Goal: Task Accomplishment & Management: Manage account settings

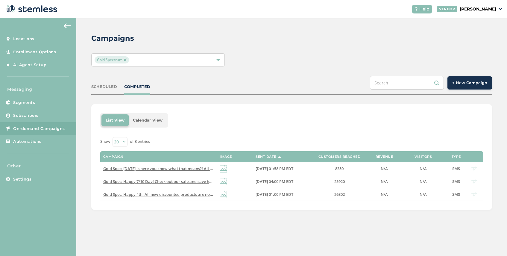
click at [123, 60] on span "Gold Spectrum" at bounding box center [112, 59] width 34 height 7
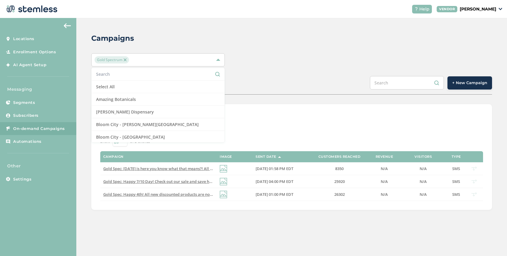
click at [125, 59] on img at bounding box center [125, 59] width 3 height 3
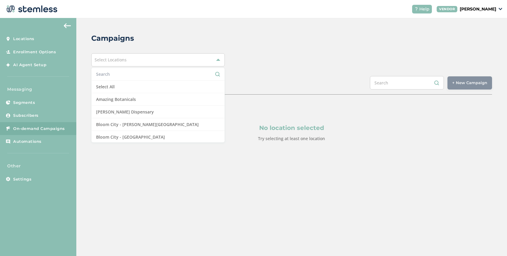
click at [130, 61] on div "Select Locations" at bounding box center [158, 59] width 134 height 13
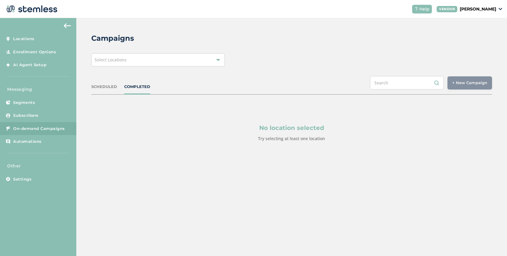
click at [130, 61] on div "Select Locations" at bounding box center [158, 59] width 134 height 13
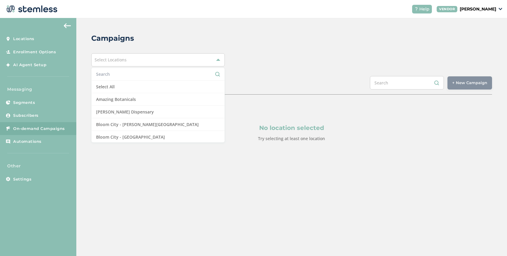
click at [123, 76] on input "text" at bounding box center [158, 74] width 124 height 6
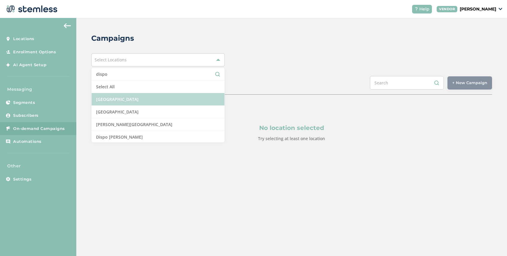
type input "dispo"
click at [132, 98] on li "[GEOGRAPHIC_DATA]" at bounding box center [158, 99] width 133 height 13
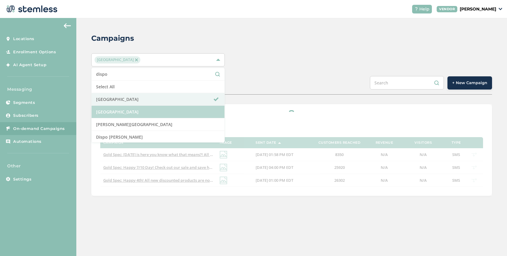
click at [132, 110] on li "[GEOGRAPHIC_DATA]" at bounding box center [158, 112] width 133 height 13
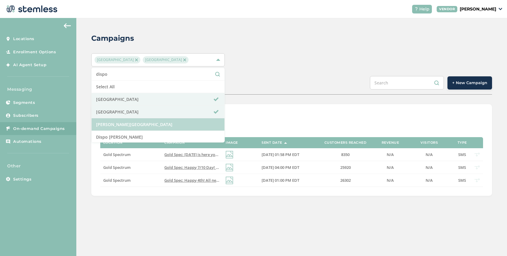
click at [132, 122] on li "[PERSON_NAME][GEOGRAPHIC_DATA]" at bounding box center [158, 124] width 133 height 13
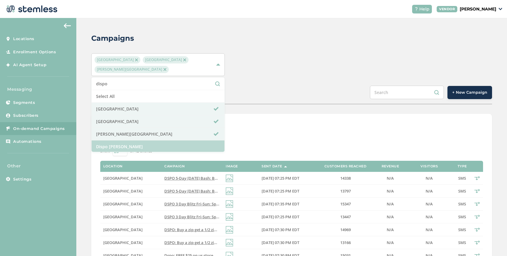
click at [132, 142] on li "Dispo [PERSON_NAME]" at bounding box center [158, 146] width 133 height 13
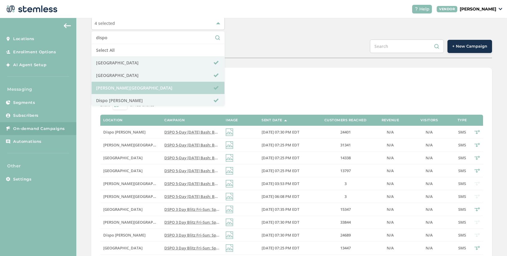
scroll to position [13, 0]
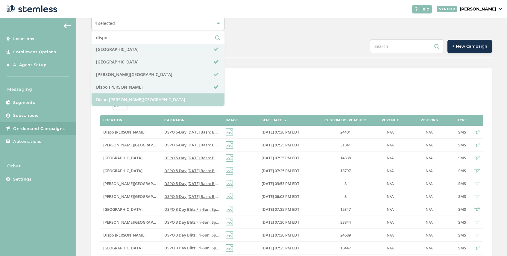
click at [143, 99] on li "Dispo [PERSON_NAME][GEOGRAPHIC_DATA]" at bounding box center [158, 99] width 133 height 12
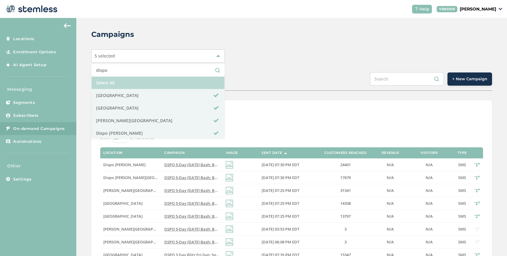
scroll to position [2, 0]
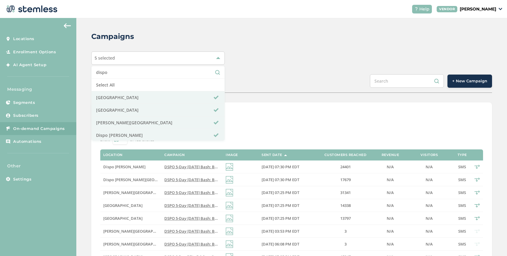
click at [278, 73] on div "Campaigns 5 selected dispo Select All Dispo [GEOGRAPHIC_DATA] [GEOGRAPHIC_DATA]…" at bounding box center [291, 237] width 431 height 443
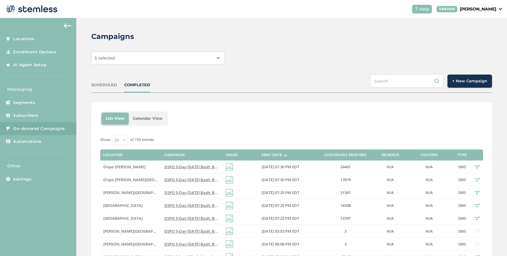
click at [136, 63] on div "5 selected" at bounding box center [158, 58] width 134 height 13
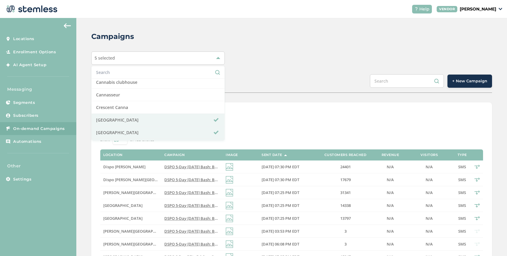
scroll to position [81, 0]
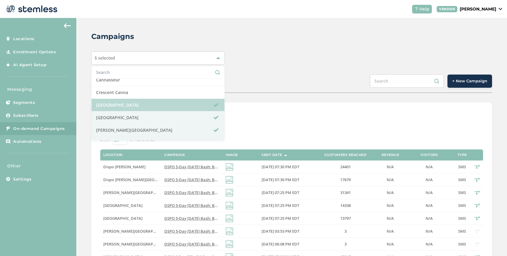
click at [133, 107] on li "[GEOGRAPHIC_DATA]" at bounding box center [158, 105] width 133 height 13
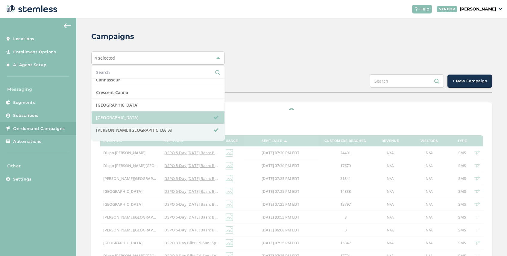
click at [135, 117] on li "[GEOGRAPHIC_DATA]" at bounding box center [158, 117] width 133 height 13
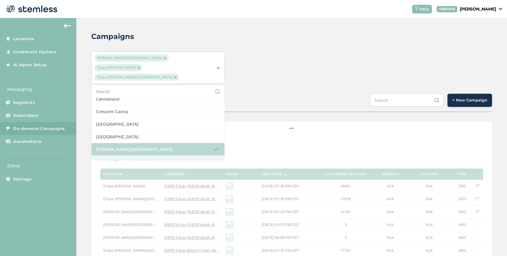
click at [135, 143] on li "[PERSON_NAME][GEOGRAPHIC_DATA]" at bounding box center [158, 149] width 133 height 13
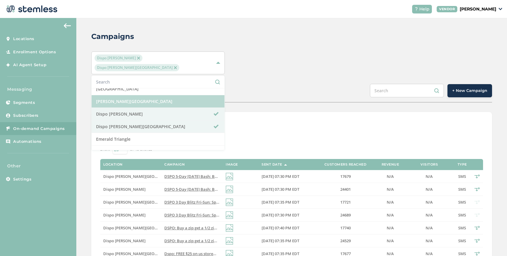
scroll to position [119, 0]
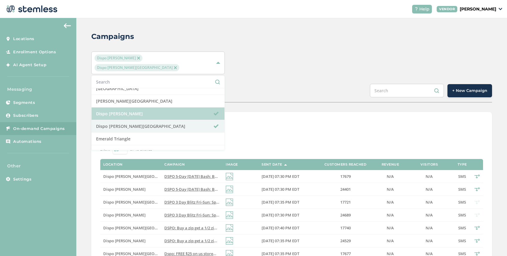
click at [145, 108] on li "Dispo [PERSON_NAME]" at bounding box center [158, 114] width 133 height 13
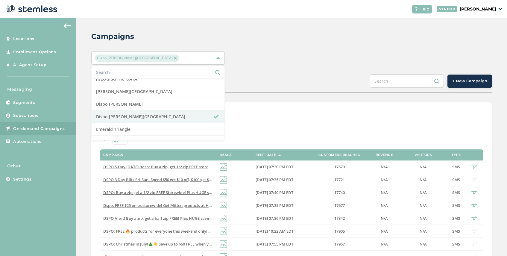
click at [263, 78] on div "SCHEDULED COMPLETED + New Campaign" at bounding box center [291, 83] width 401 height 19
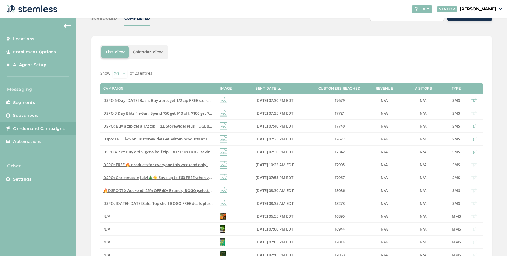
scroll to position [0, 0]
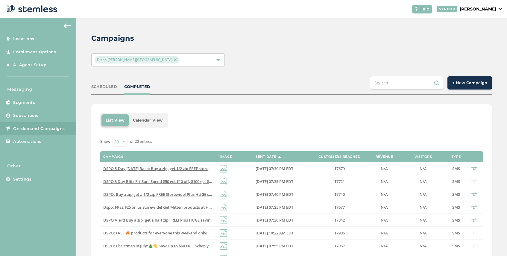
click at [148, 61] on div "Dispo [PERSON_NAME][GEOGRAPHIC_DATA]" at bounding box center [155, 59] width 121 height 7
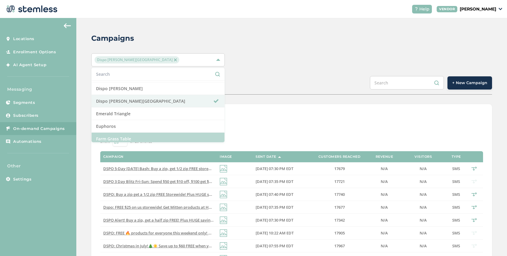
scroll to position [136, 0]
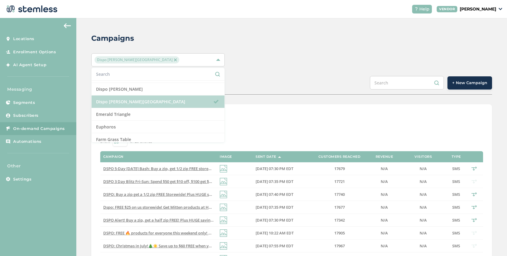
click at [145, 100] on li "Dispo [PERSON_NAME][GEOGRAPHIC_DATA]" at bounding box center [158, 102] width 133 height 13
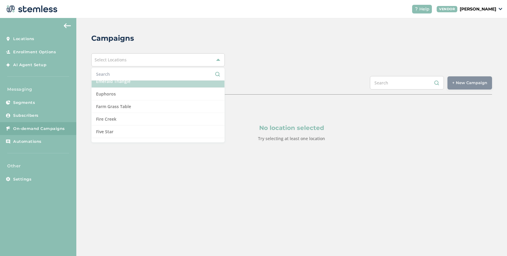
scroll to position [171, 0]
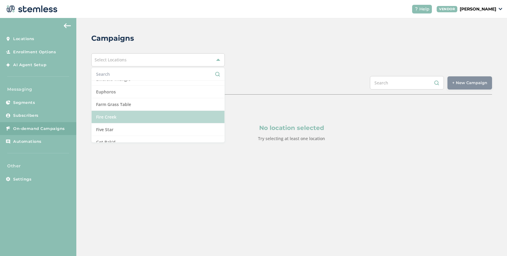
click at [138, 115] on li "Fire Creek" at bounding box center [158, 117] width 133 height 13
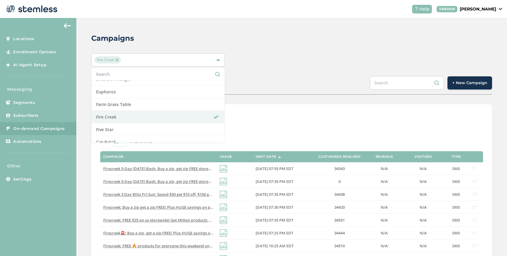
click at [258, 76] on div "SCHEDULED COMPLETED + New Campaign" at bounding box center [291, 85] width 401 height 19
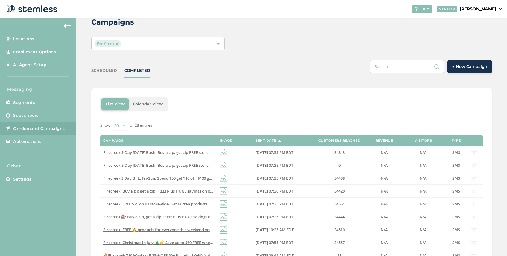
scroll to position [0, 0]
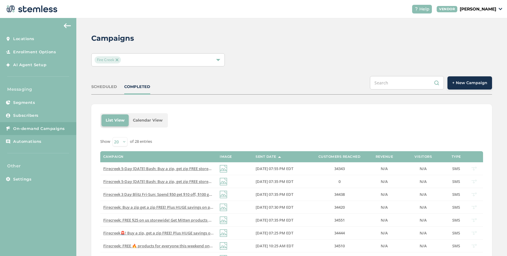
click at [118, 57] on span "Fire Creek" at bounding box center [108, 59] width 26 height 7
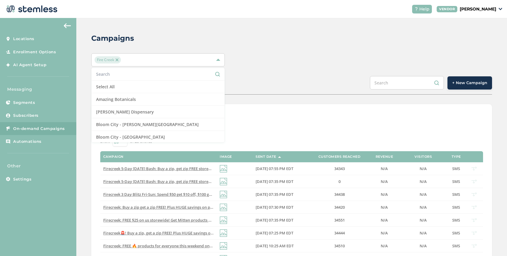
click at [131, 61] on div "Fire Creek" at bounding box center [155, 59] width 121 height 7
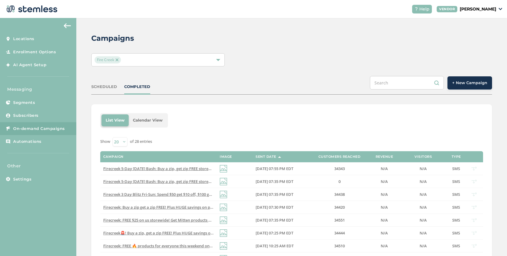
click at [127, 54] on div "Fire Creek" at bounding box center [158, 59] width 134 height 13
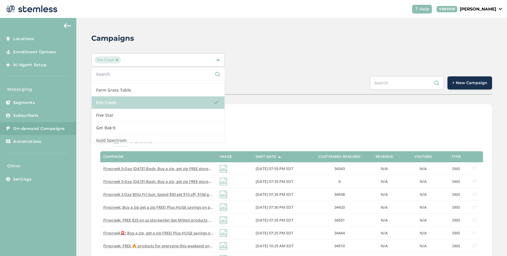
click at [147, 98] on li "Fire Creek" at bounding box center [158, 102] width 133 height 13
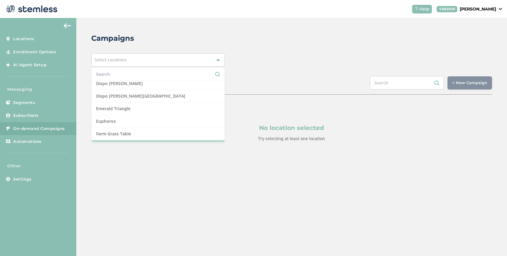
scroll to position [135, 0]
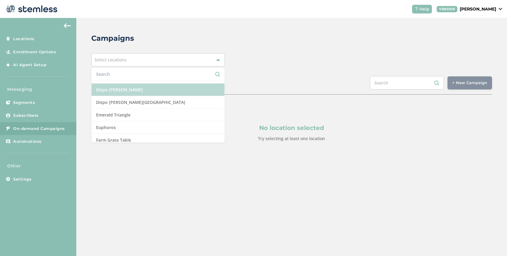
click at [147, 92] on li "Dispo [PERSON_NAME]" at bounding box center [158, 90] width 133 height 13
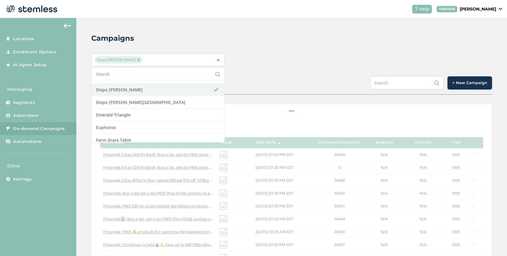
click at [266, 86] on div "SCHEDULED COMPLETED + New Campaign" at bounding box center [291, 85] width 401 height 19
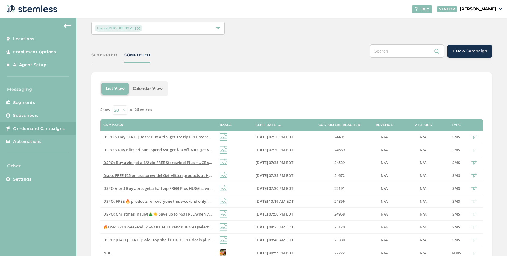
scroll to position [33, 0]
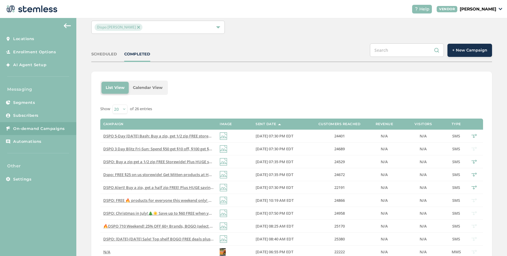
click at [122, 25] on span "Dispo [PERSON_NAME]" at bounding box center [119, 27] width 48 height 7
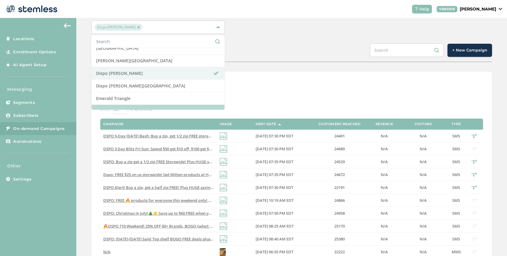
scroll to position [109, 0]
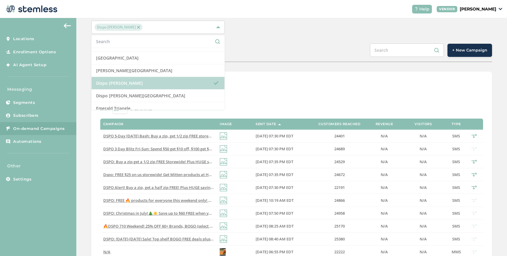
click at [143, 81] on li "Dispo [PERSON_NAME]" at bounding box center [158, 83] width 133 height 13
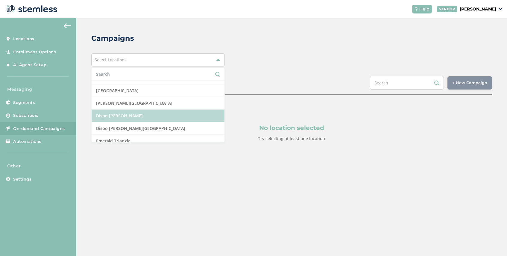
scroll to position [0, 0]
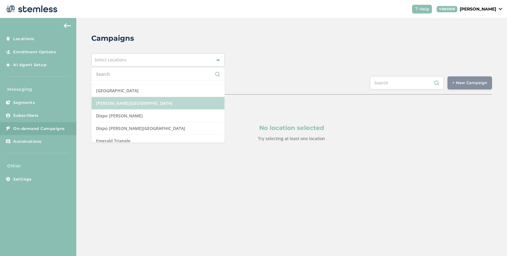
click at [144, 104] on li "[PERSON_NAME][GEOGRAPHIC_DATA]" at bounding box center [158, 103] width 133 height 13
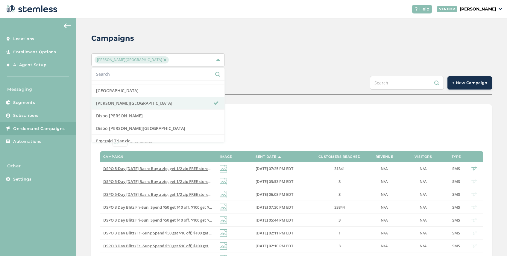
click at [283, 71] on div "Campaigns [PERSON_NAME][GEOGRAPHIC_DATA] Select All Amazing Botanicals [GEOGRAP…" at bounding box center [291, 239] width 431 height 443
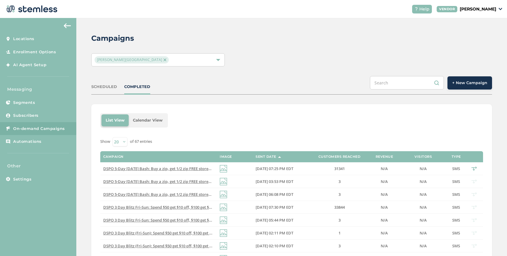
click at [164, 60] on img at bounding box center [165, 59] width 3 height 3
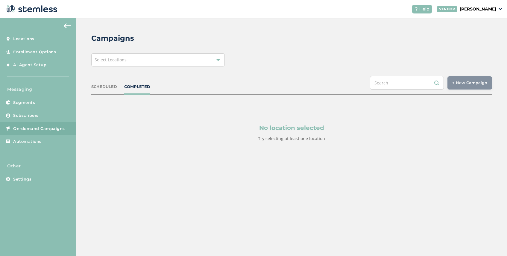
click at [134, 61] on div "Select Locations" at bounding box center [158, 59] width 134 height 13
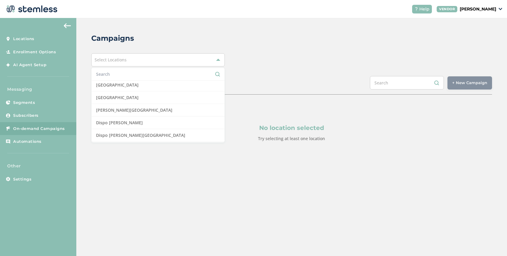
scroll to position [102, 0]
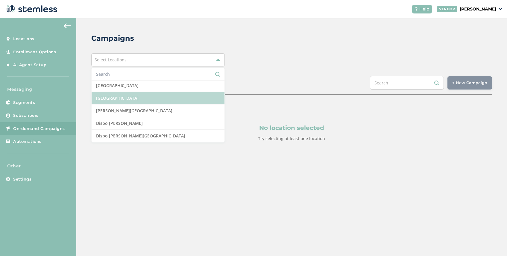
click at [149, 97] on li "[GEOGRAPHIC_DATA]" at bounding box center [158, 98] width 133 height 13
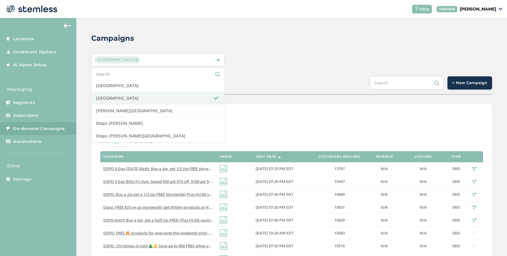
click at [283, 97] on div "Campaigns [GEOGRAPHIC_DATA] South Select All Amazing Botanicals [GEOGRAPHIC_DAT…" at bounding box center [291, 231] width 431 height 426
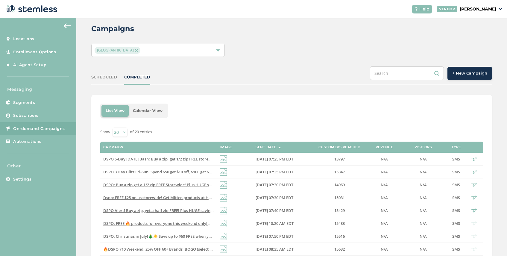
scroll to position [0, 0]
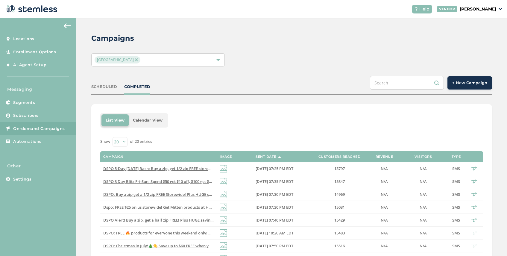
click at [136, 58] on img at bounding box center [136, 59] width 3 height 3
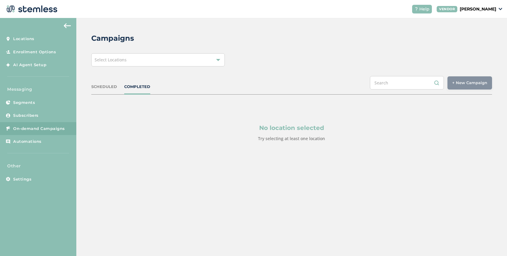
click at [136, 58] on div "Select Locations" at bounding box center [158, 59] width 134 height 13
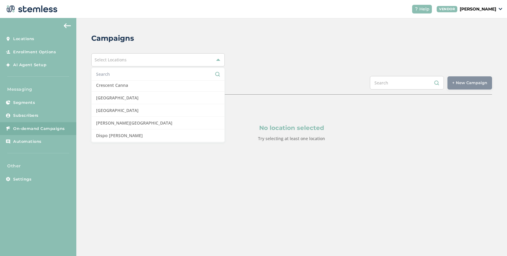
scroll to position [81, 0]
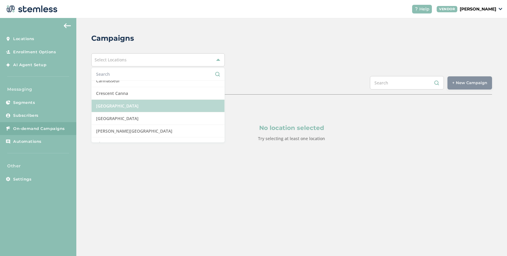
click at [137, 102] on li "[GEOGRAPHIC_DATA]" at bounding box center [158, 106] width 133 height 13
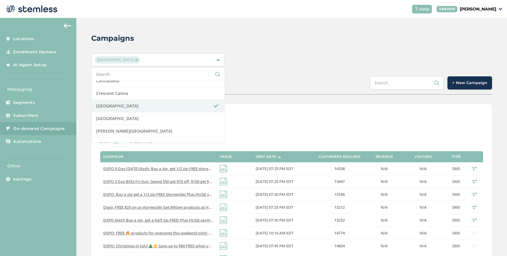
click at [244, 98] on div "Campaigns [GEOGRAPHIC_DATA] North Select All Amazing Botanicals [GEOGRAPHIC_DAT…" at bounding box center [291, 239] width 431 height 443
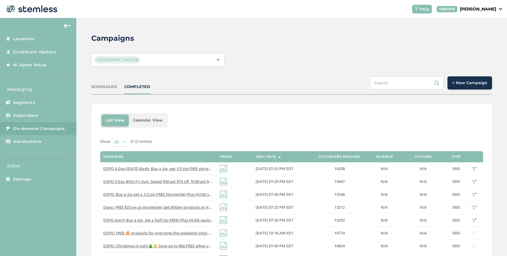
scroll to position [16, 0]
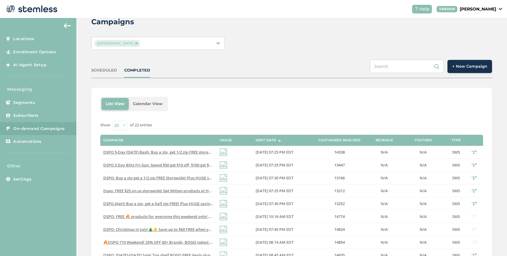
click at [135, 42] on img at bounding box center [136, 43] width 3 height 3
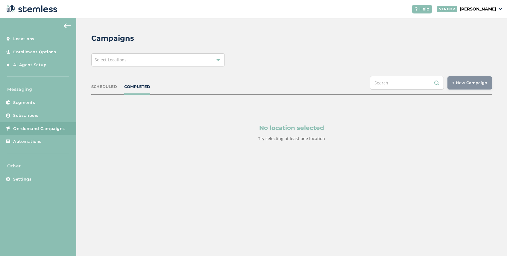
click at [137, 60] on div "Select Locations" at bounding box center [158, 59] width 134 height 13
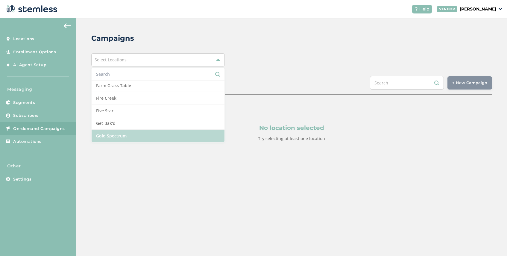
scroll to position [180, 0]
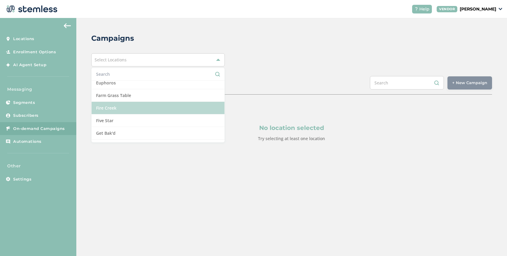
click at [129, 109] on li "Fire Creek" at bounding box center [158, 108] width 133 height 13
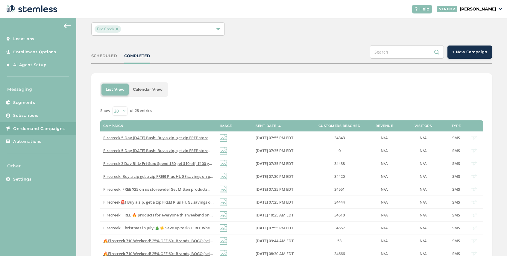
scroll to position [34, 0]
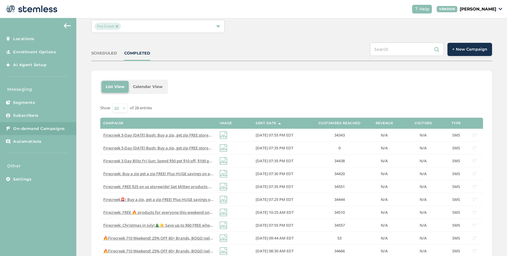
click at [116, 26] on img at bounding box center [117, 26] width 3 height 3
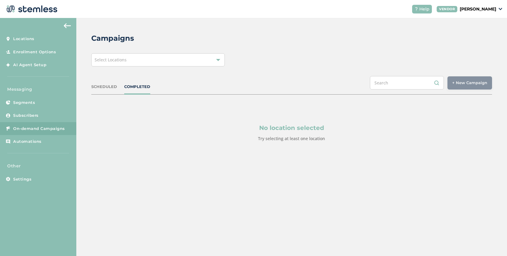
scroll to position [0, 0]
click at [124, 59] on span "Select Locations" at bounding box center [111, 60] width 32 height 6
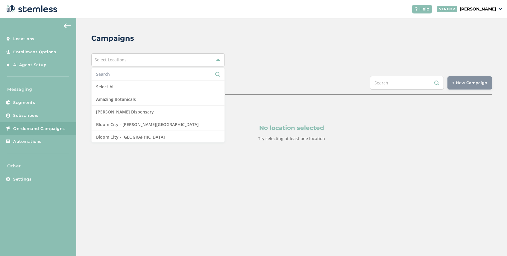
click at [121, 77] on input "text" at bounding box center [158, 74] width 124 height 6
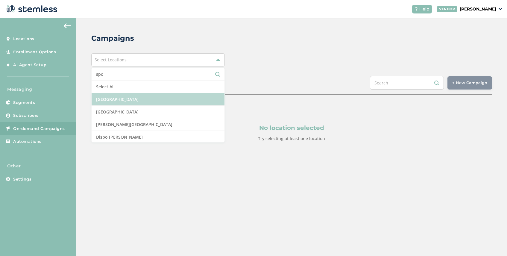
scroll to position [39, 0]
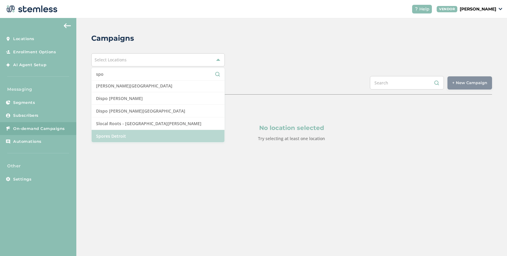
type input "spo"
click at [123, 134] on li "Spores Detroit" at bounding box center [158, 136] width 133 height 12
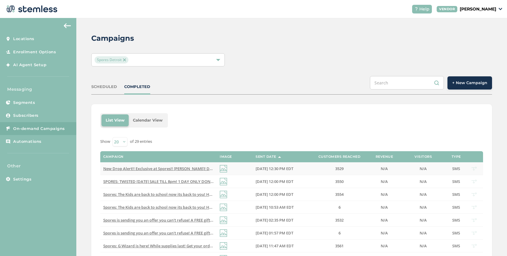
click at [166, 168] on span "New Drop Alert!! Exclusive at Spores!! [PERSON_NAME]! Don't miss out and order …" at bounding box center [223, 168] width 240 height 5
